Goal: Go to known website: Access a specific website the user already knows

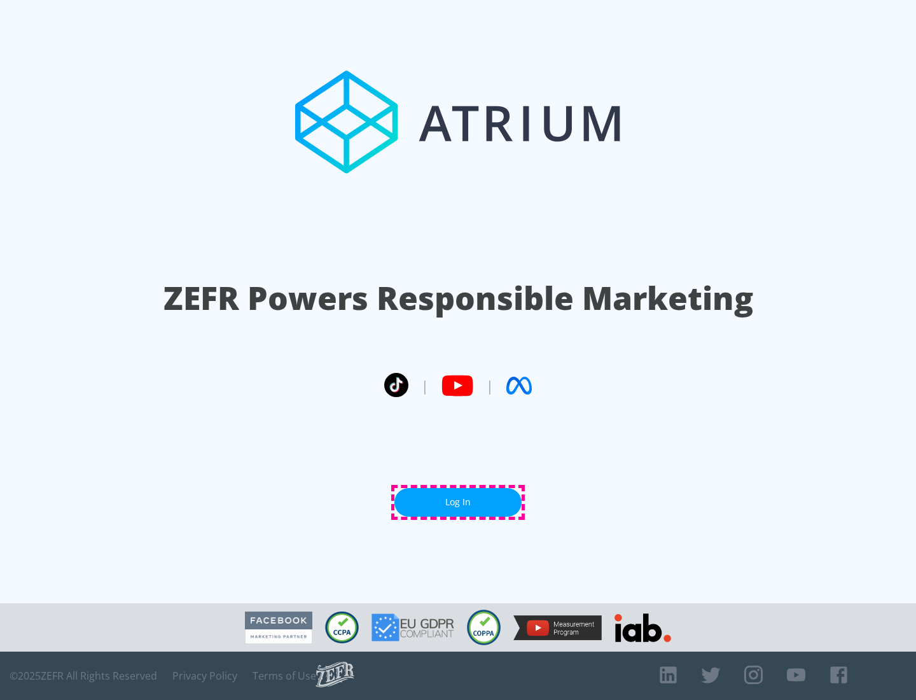
click at [458, 502] on link "Log In" at bounding box center [457, 502] width 127 height 29
